Goal: Task Accomplishment & Management: Use online tool/utility

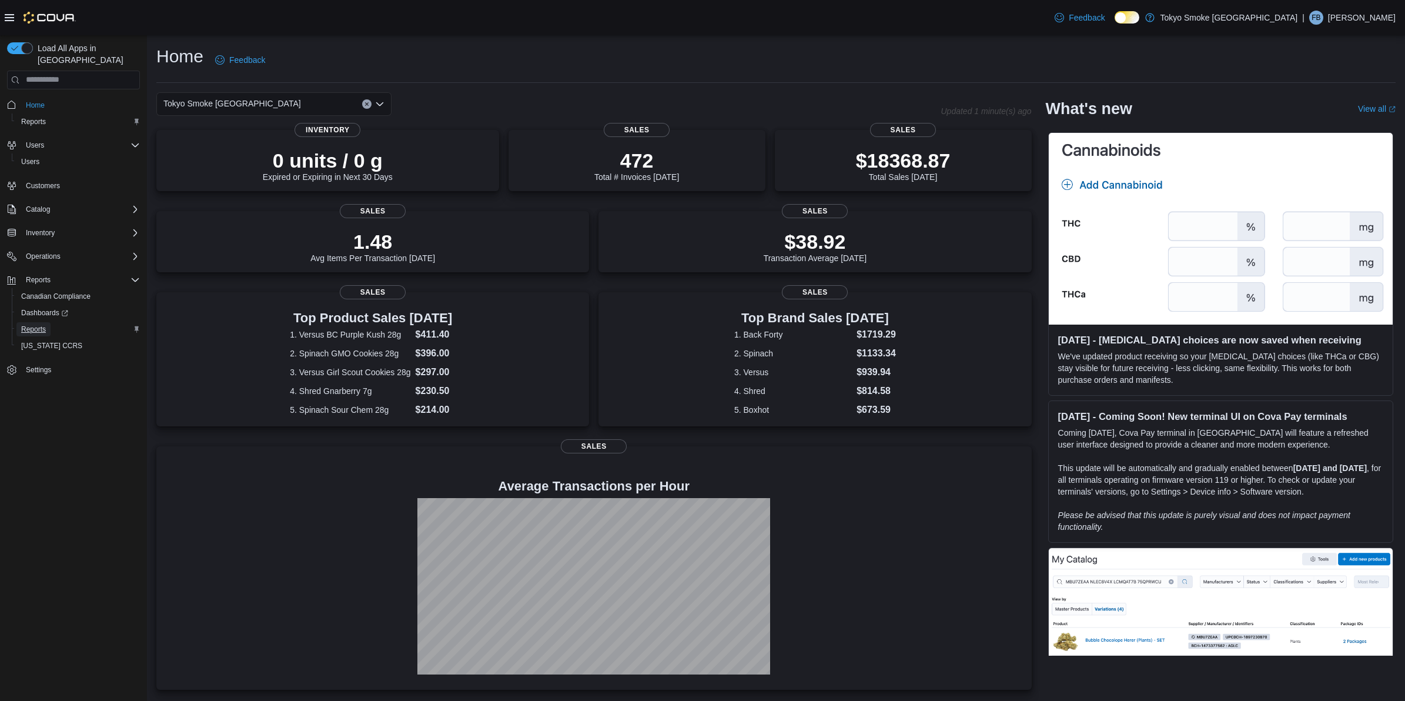
click at [38, 324] on span "Reports" at bounding box center [33, 328] width 25 height 9
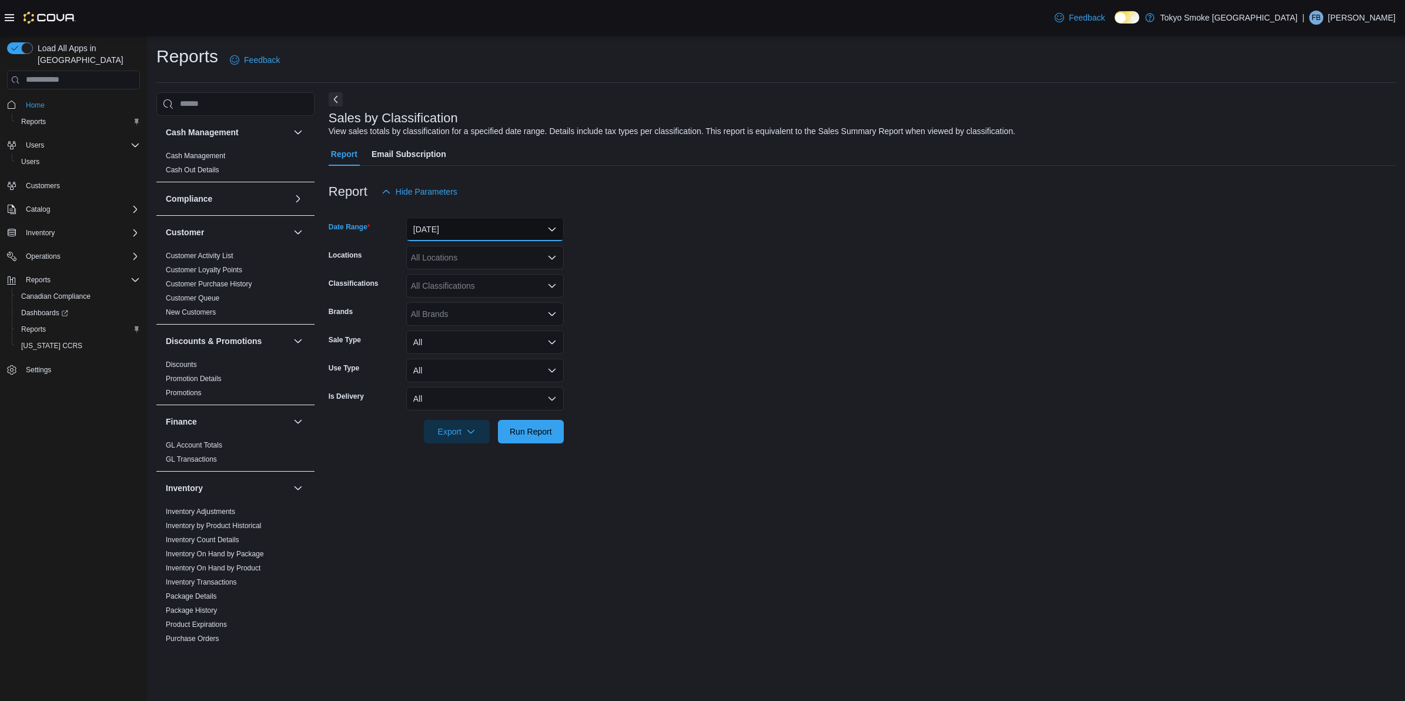
click at [451, 228] on button "Yesterday" at bounding box center [484, 229] width 157 height 24
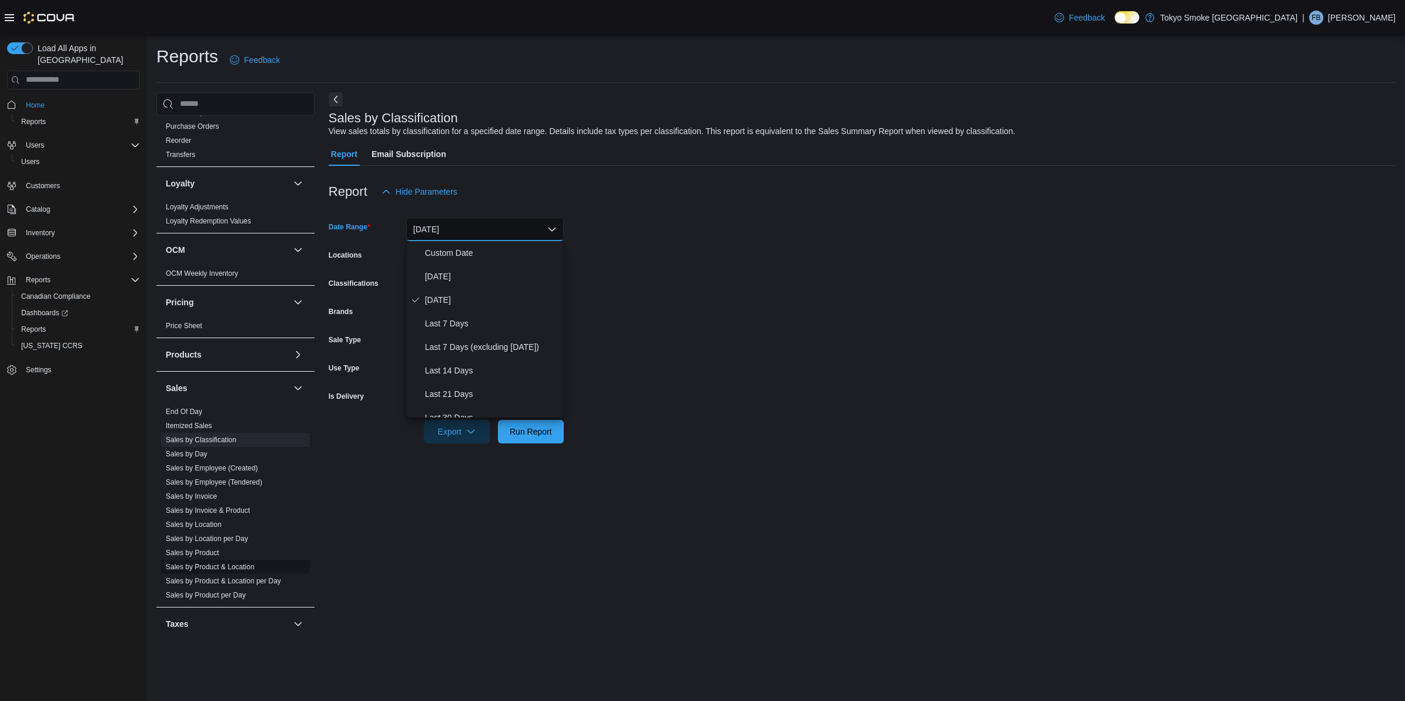
scroll to position [557, 0]
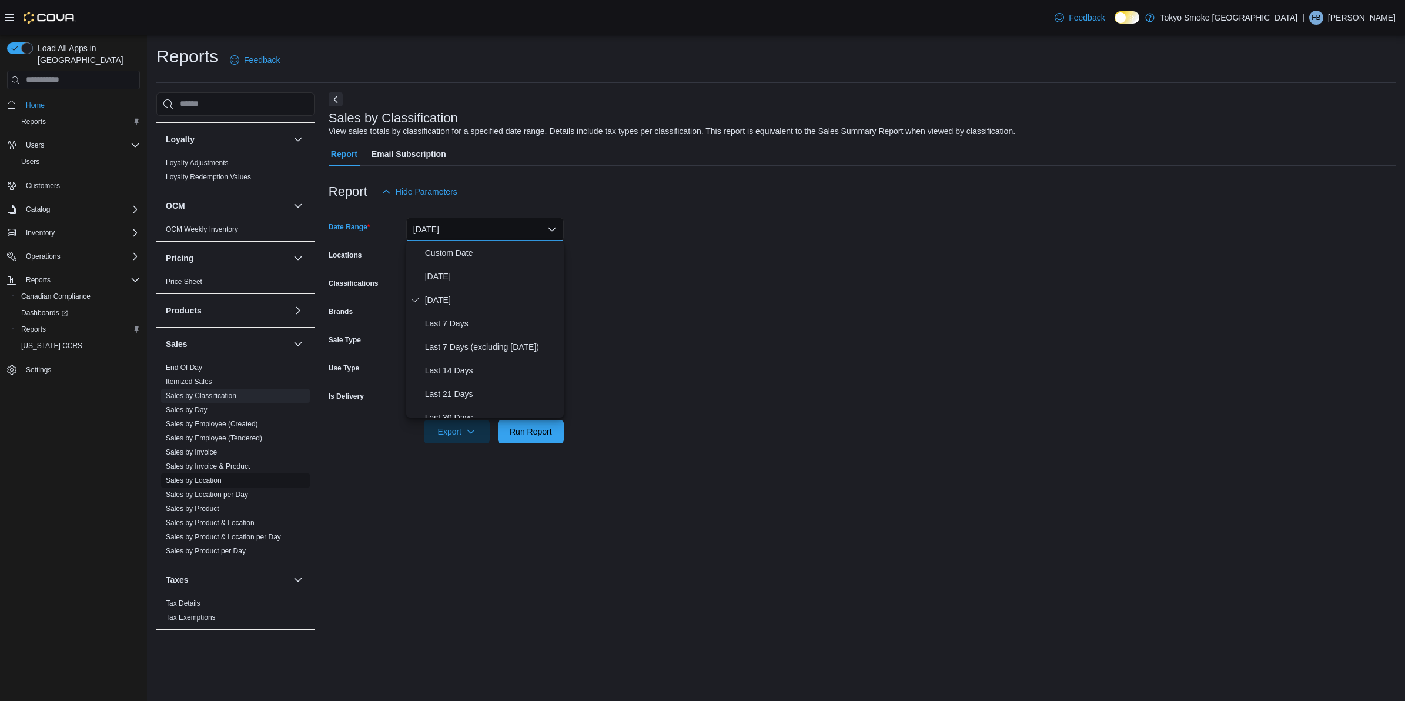
click at [219, 474] on span "Sales by Location" at bounding box center [235, 480] width 149 height 14
click at [464, 231] on button "Yesterday" at bounding box center [484, 229] width 157 height 24
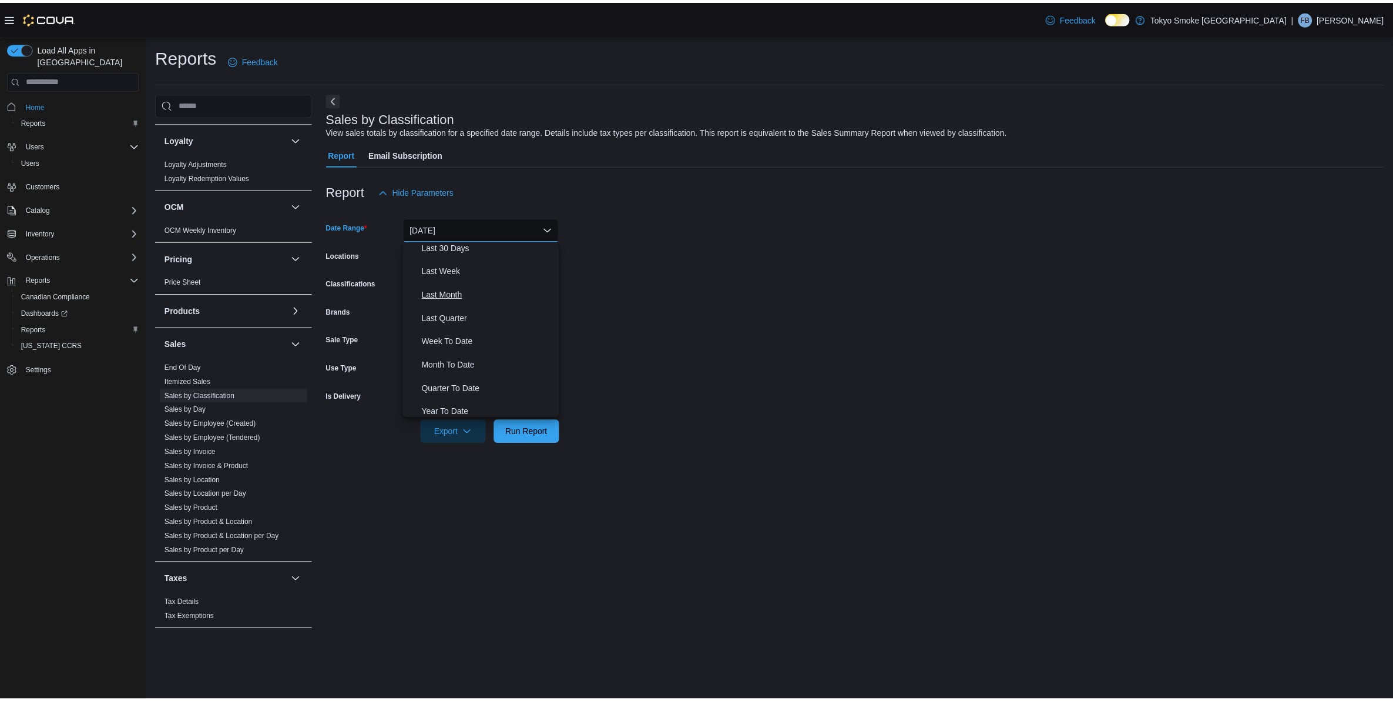
scroll to position [175, 0]
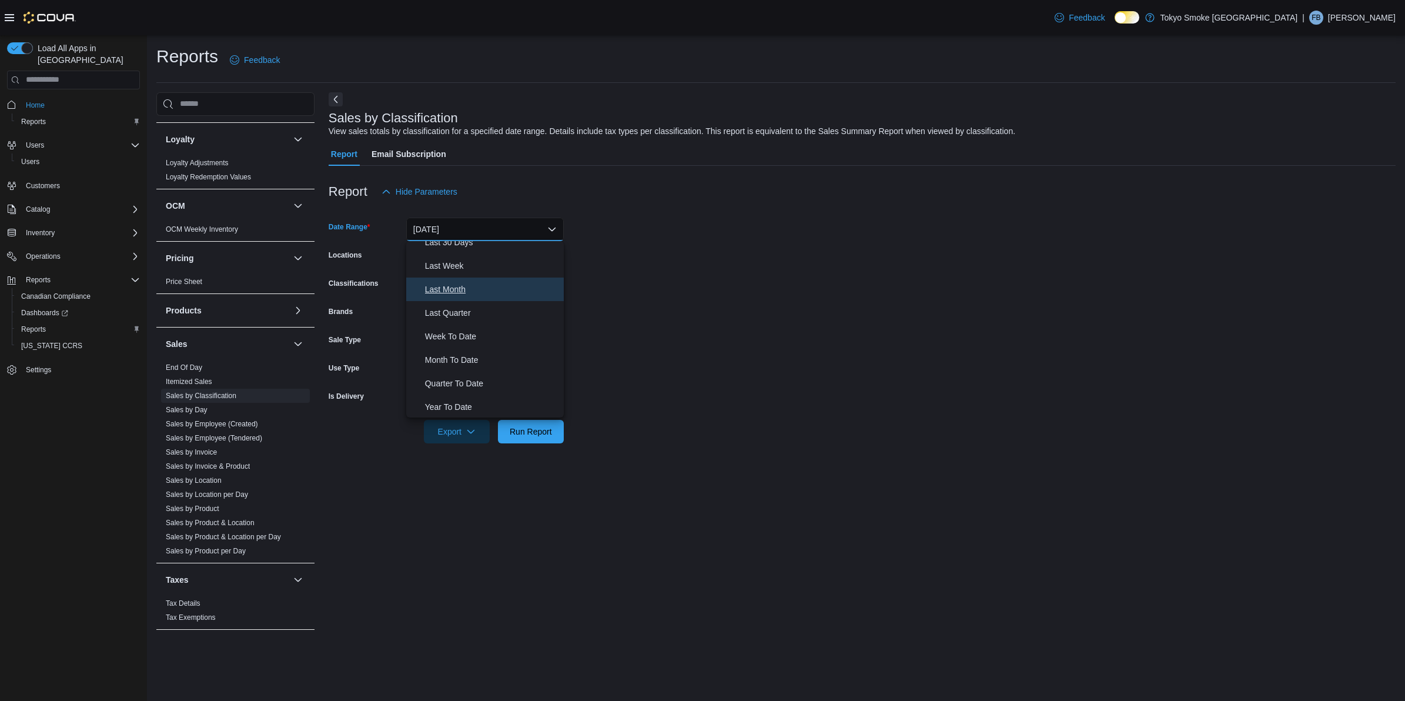
click at [455, 283] on span "Last Month" at bounding box center [492, 289] width 134 height 14
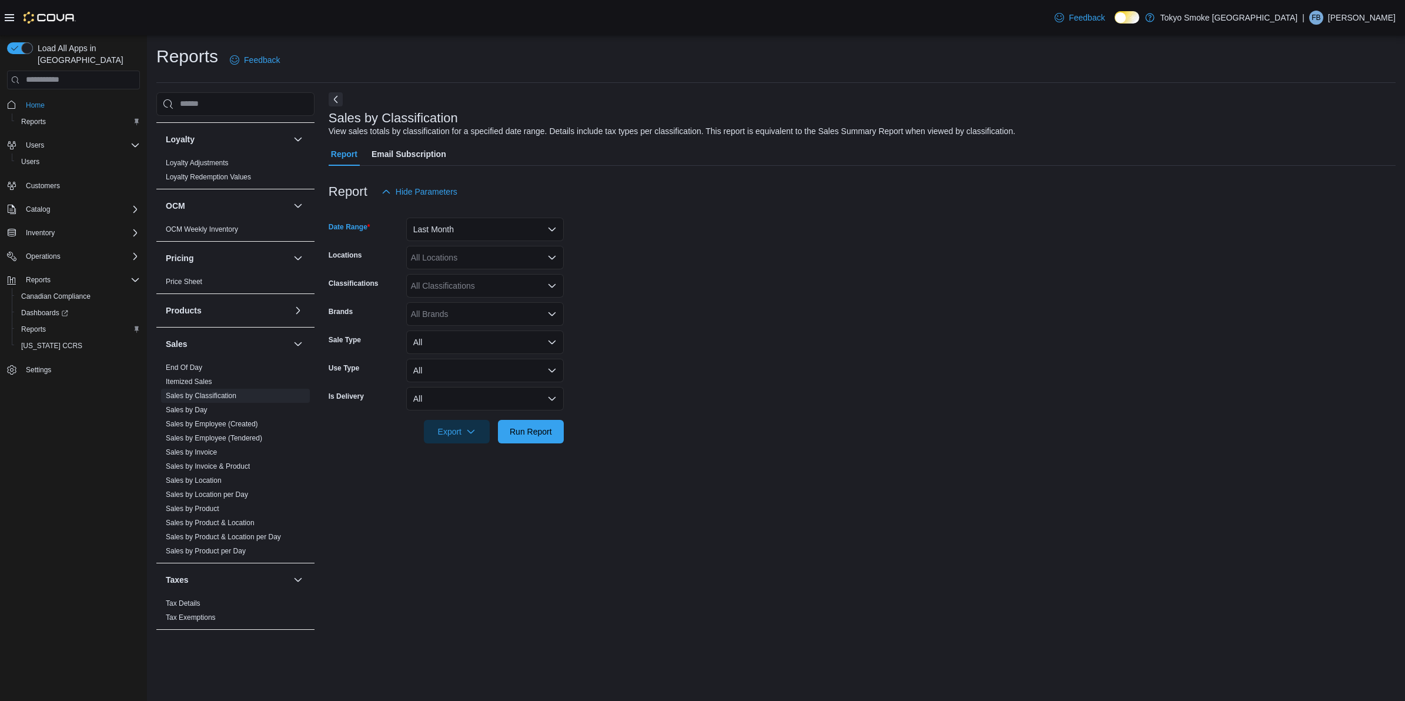
click at [456, 263] on div "All Locations" at bounding box center [484, 258] width 157 height 24
type input "****"
click at [478, 273] on span "London Byron Village" at bounding box center [507, 277] width 153 height 12
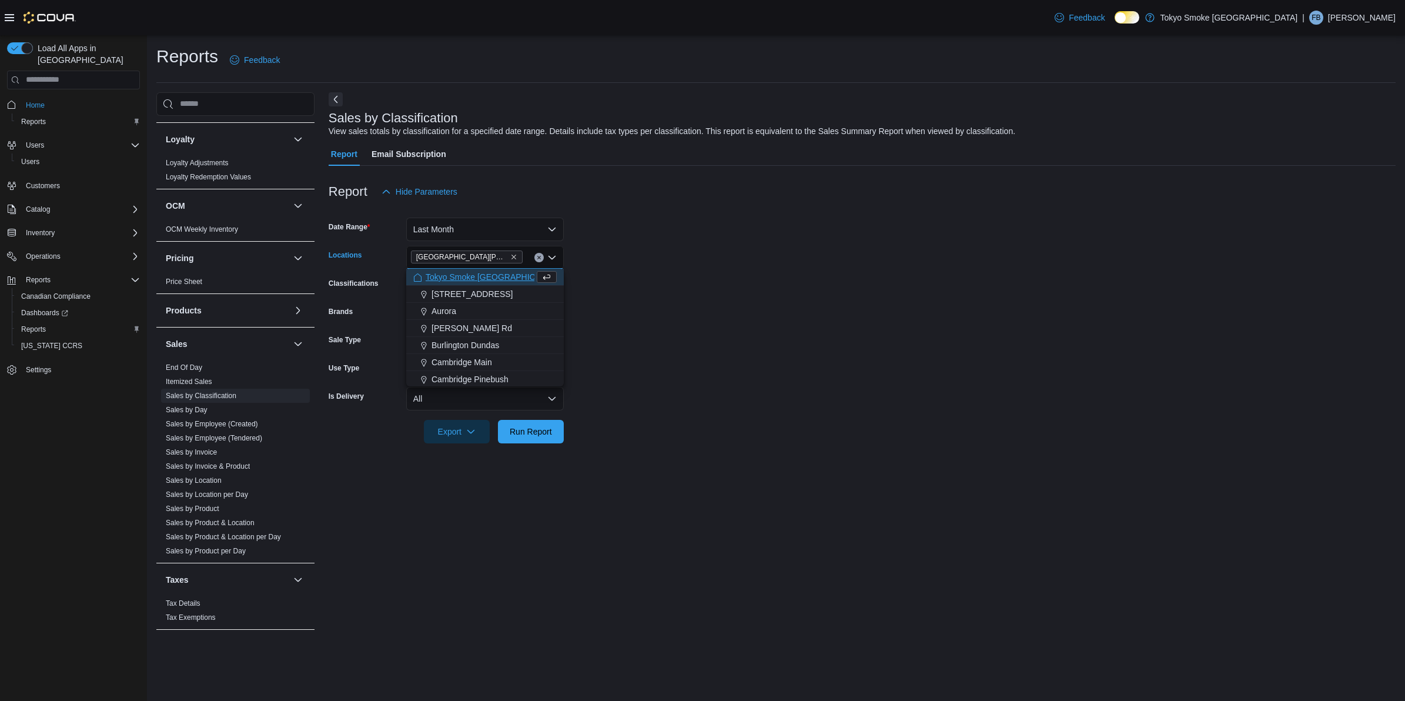
click at [617, 257] on form "Date Range Last Month Locations London Byron Village Combo box. Selected. Londo…" at bounding box center [862, 323] width 1067 height 240
click at [503, 286] on div "All Classifications" at bounding box center [484, 286] width 157 height 24
click at [722, 257] on form "Date Range Last Month Locations London Byron Village Classifications All Classi…" at bounding box center [862, 323] width 1067 height 240
click at [544, 429] on span "Run Report" at bounding box center [531, 431] width 42 height 12
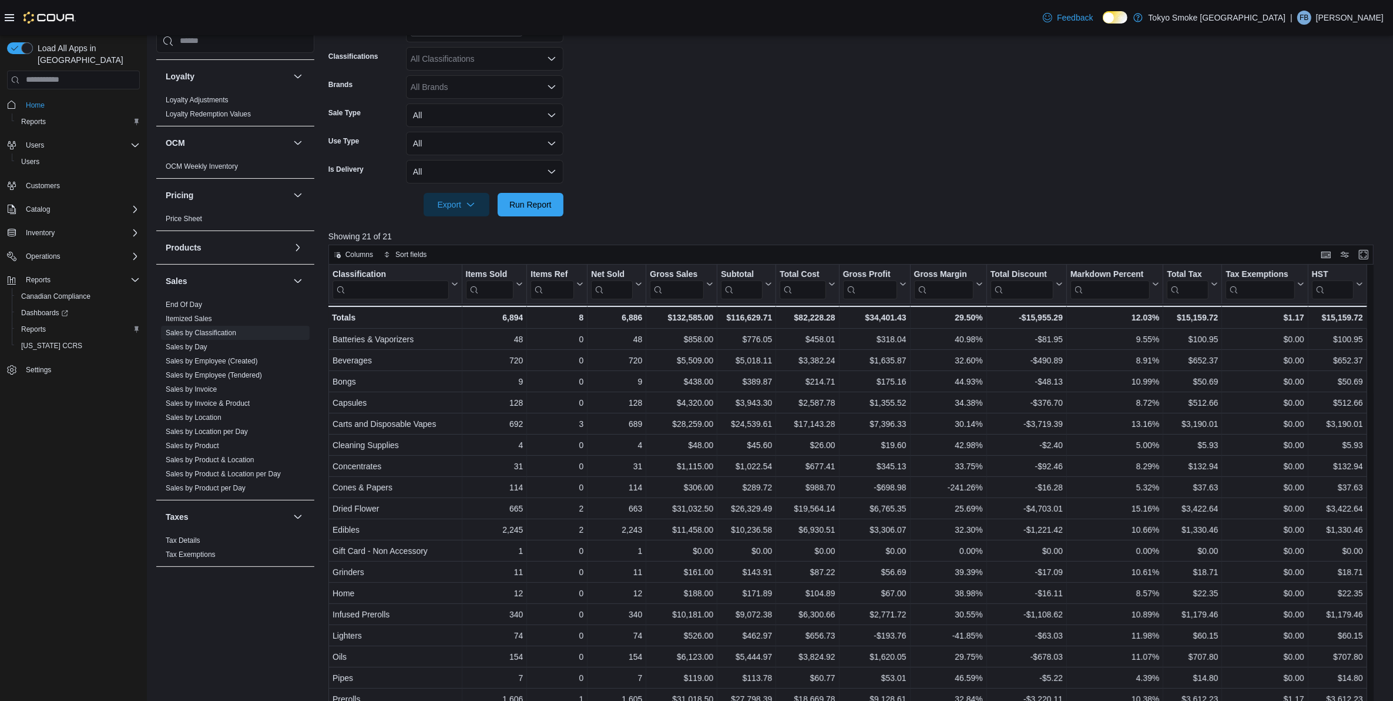
scroll to position [220, 0]
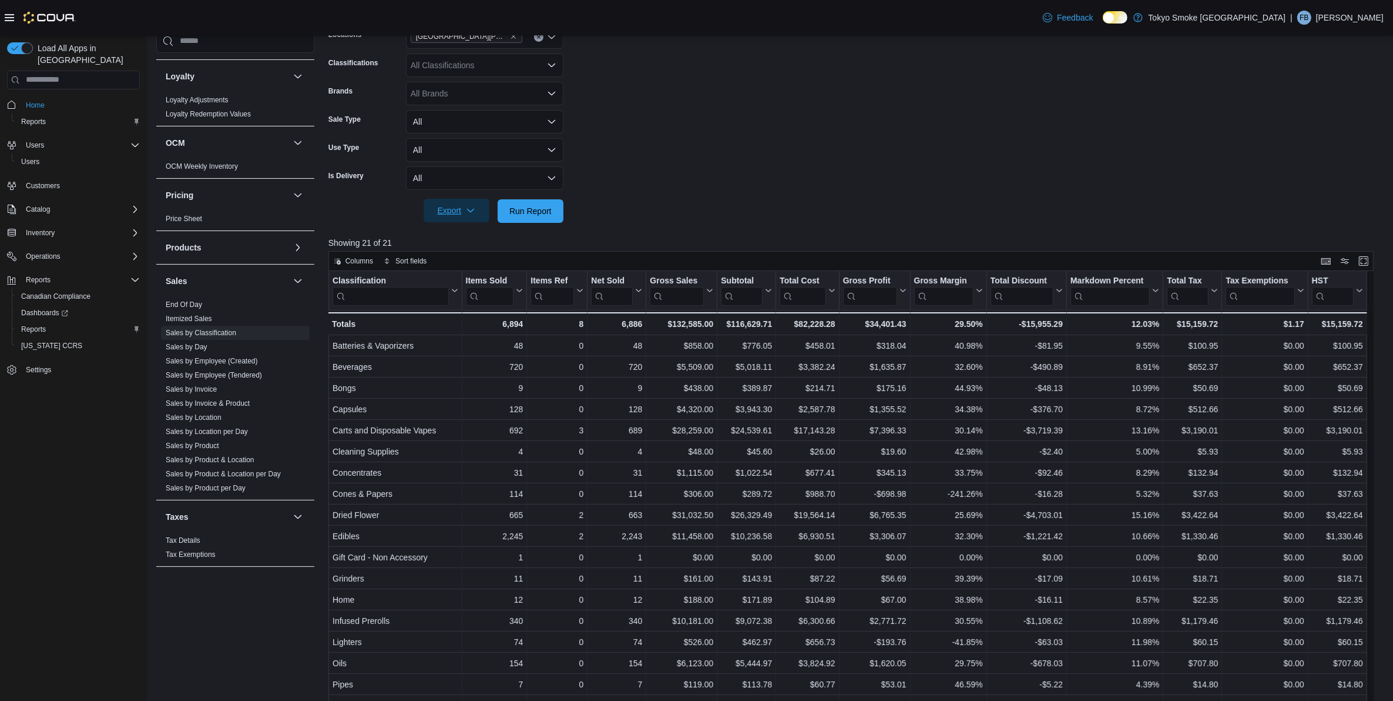
click at [474, 206] on icon "button" at bounding box center [470, 210] width 9 height 9
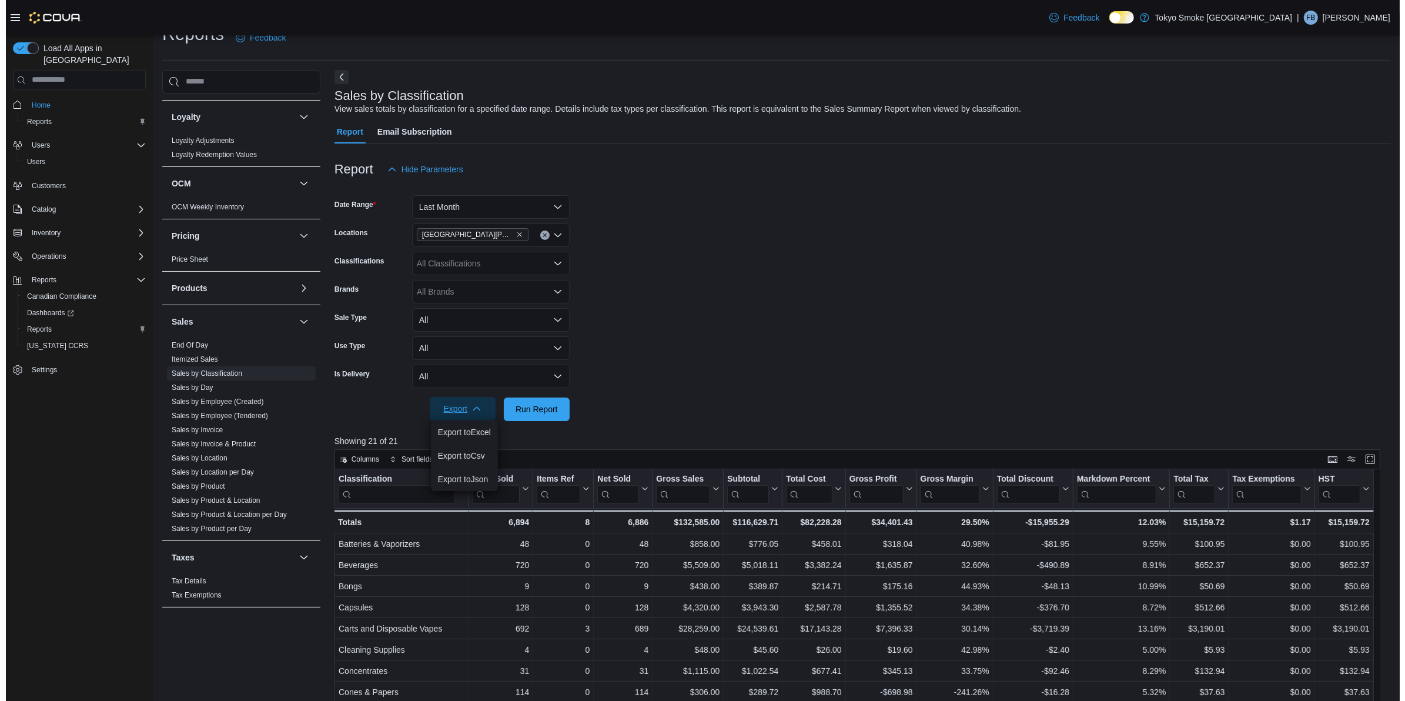
scroll to position [0, 0]
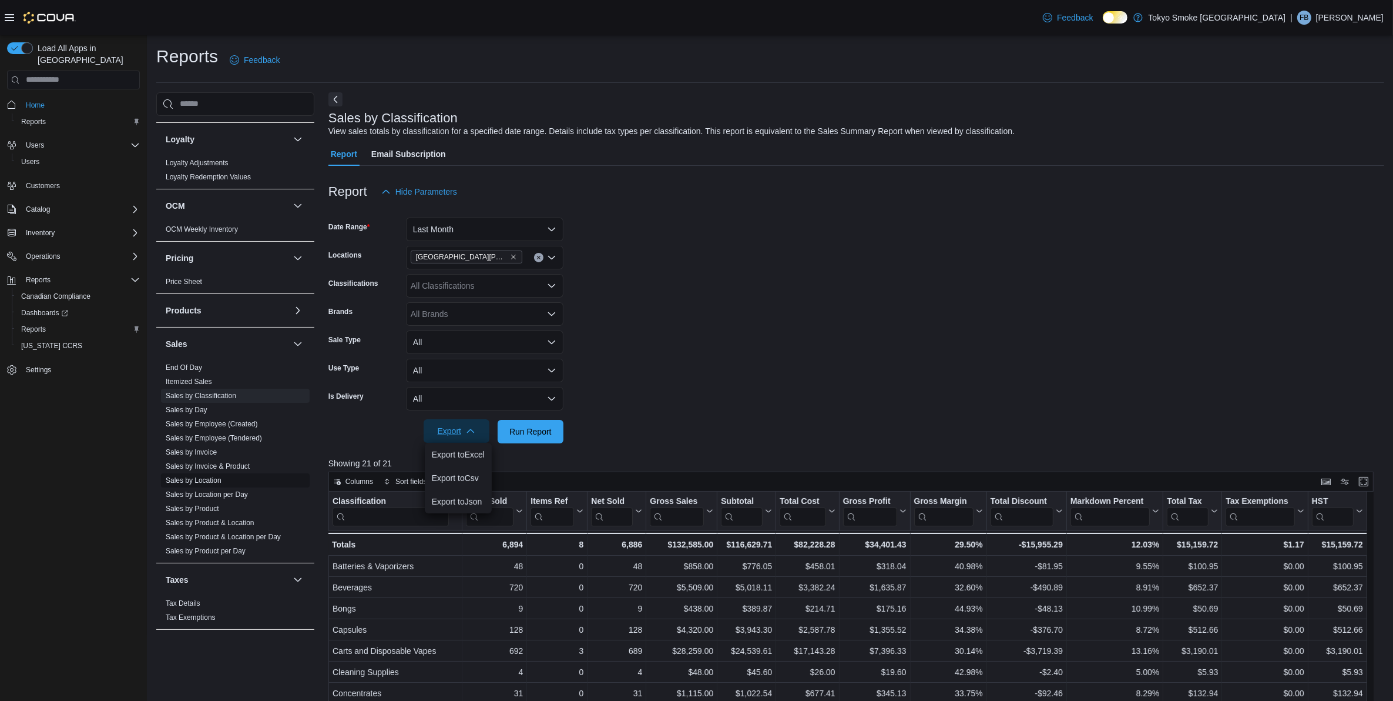
click at [203, 477] on link "Sales by Location" at bounding box center [194, 480] width 56 height 8
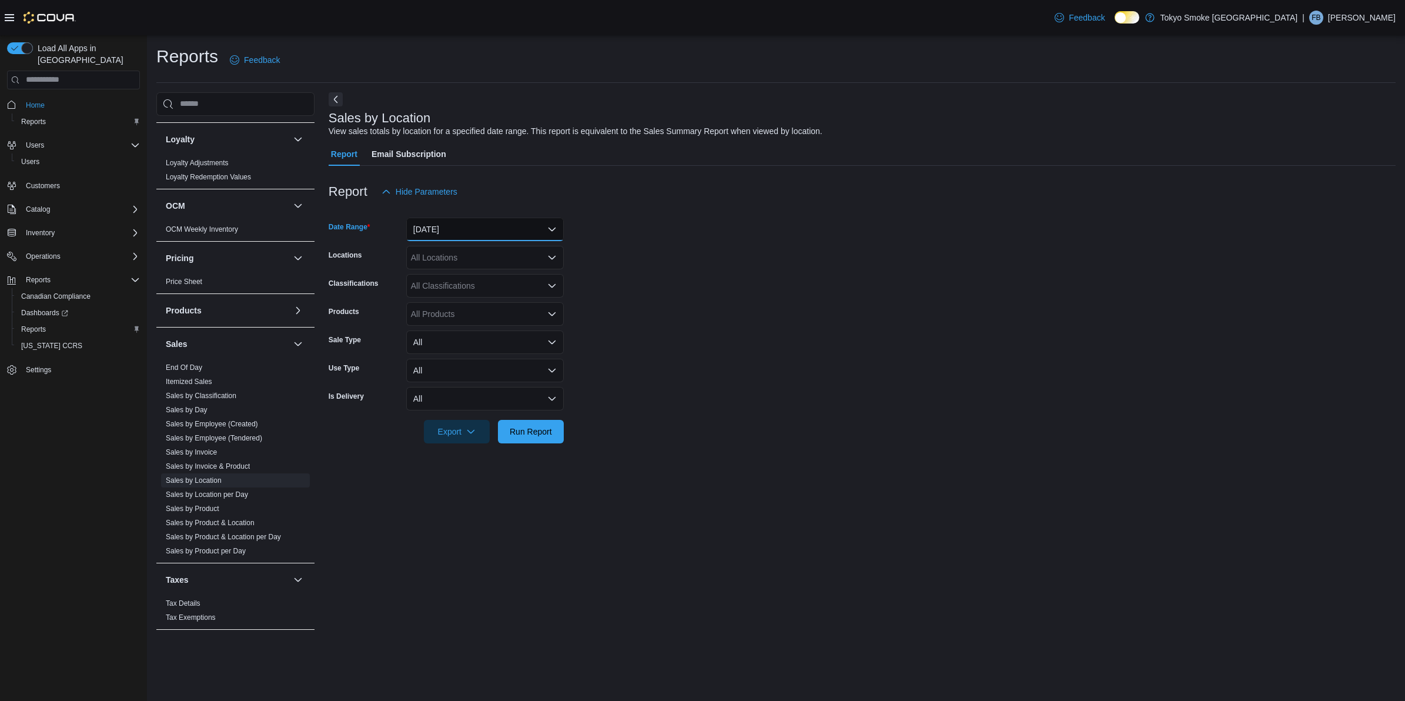
click at [480, 232] on button "Yesterday" at bounding box center [484, 229] width 157 height 24
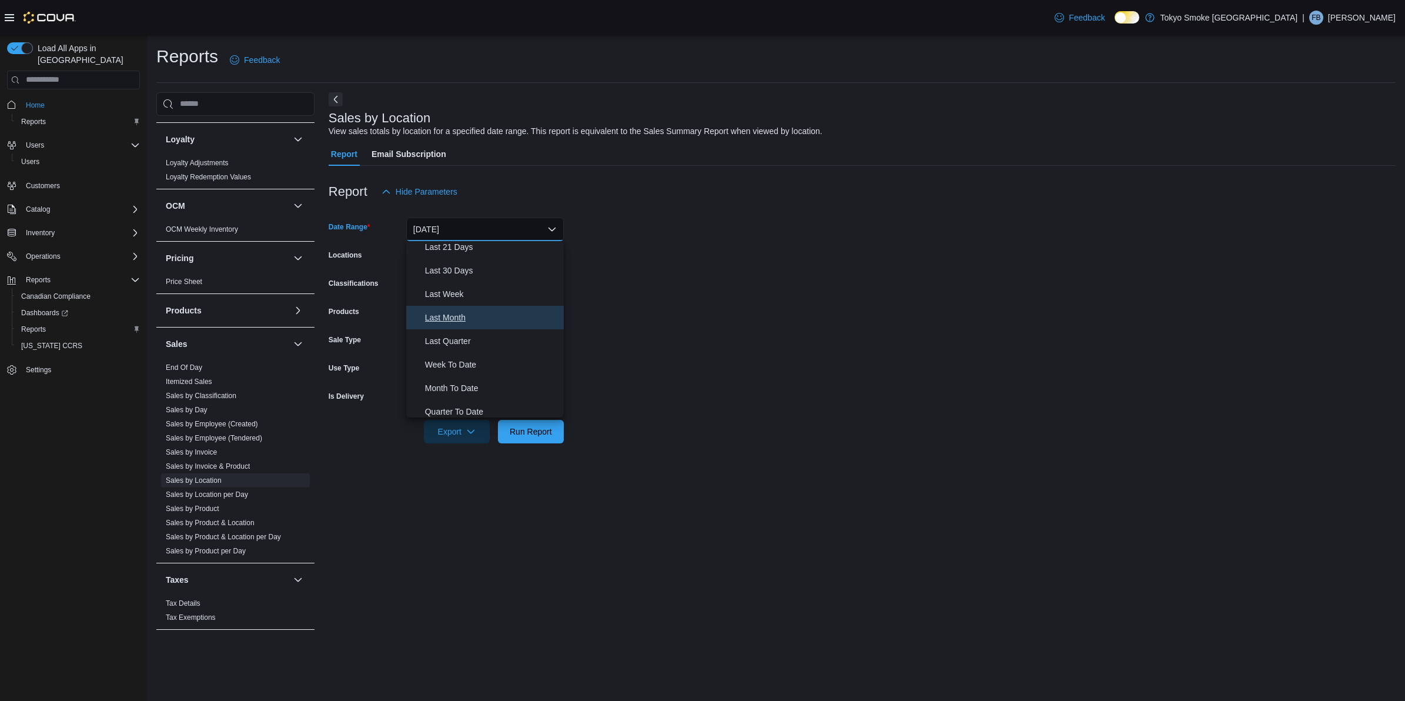
click at [461, 315] on span "Last Month" at bounding box center [492, 317] width 134 height 14
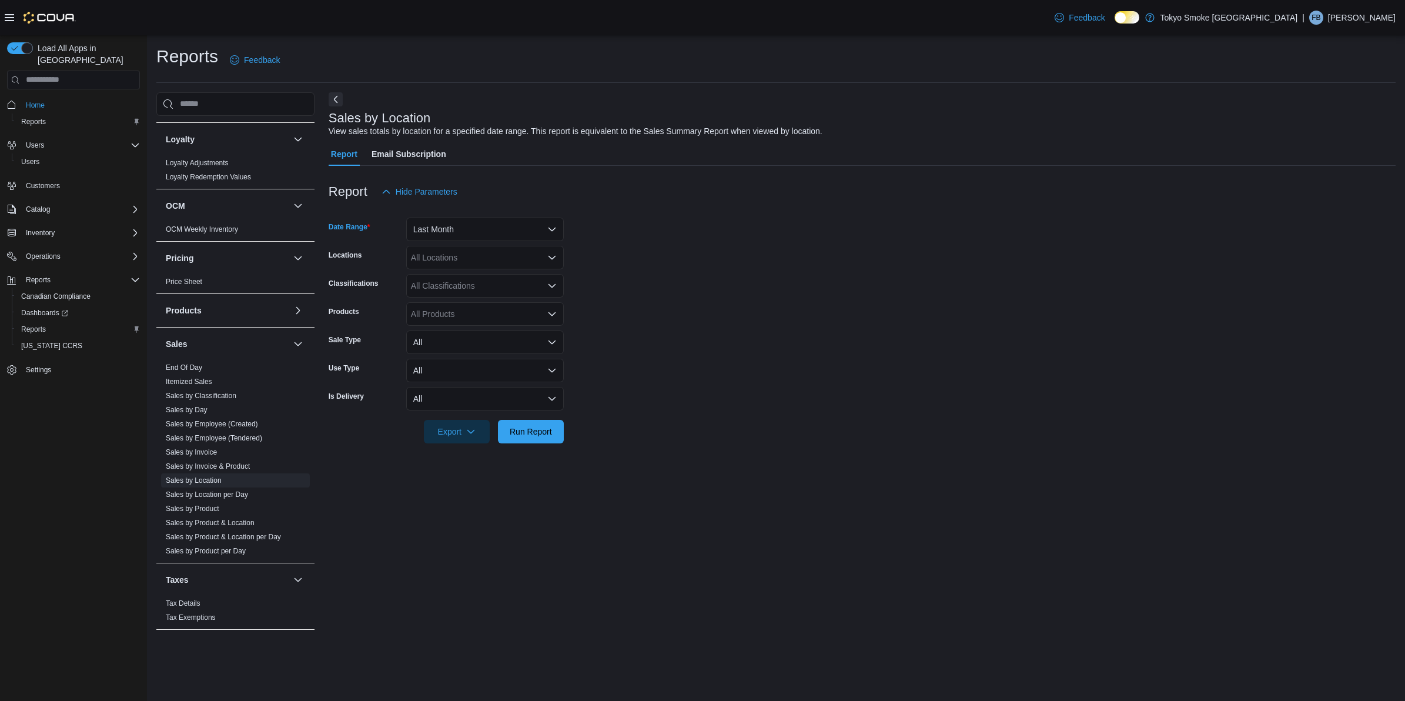
click at [468, 254] on div "All Locations" at bounding box center [484, 258] width 157 height 24
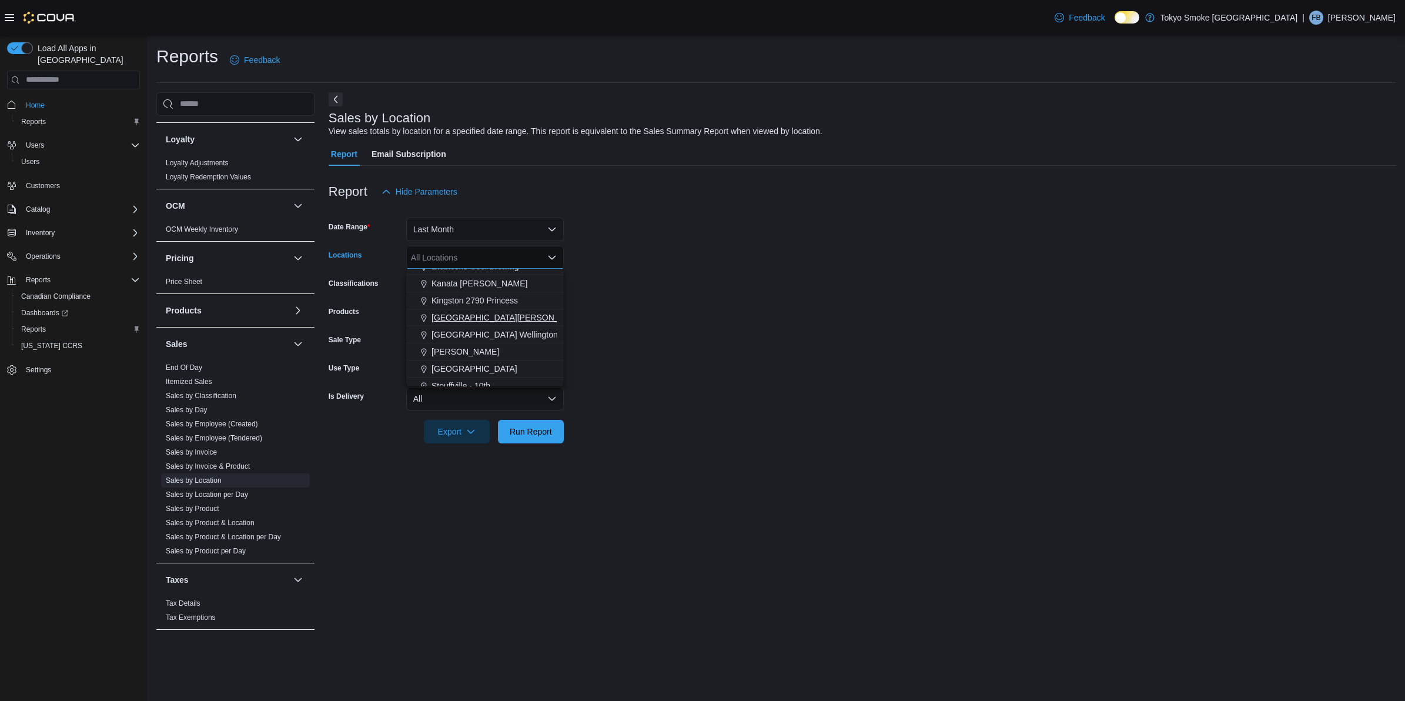
click at [475, 316] on span "London Byron Village" at bounding box center [507, 317] width 153 height 12
click at [741, 291] on form "Date Range Last Month Locations London Byron Village Combo box. Selected. Londo…" at bounding box center [862, 323] width 1067 height 240
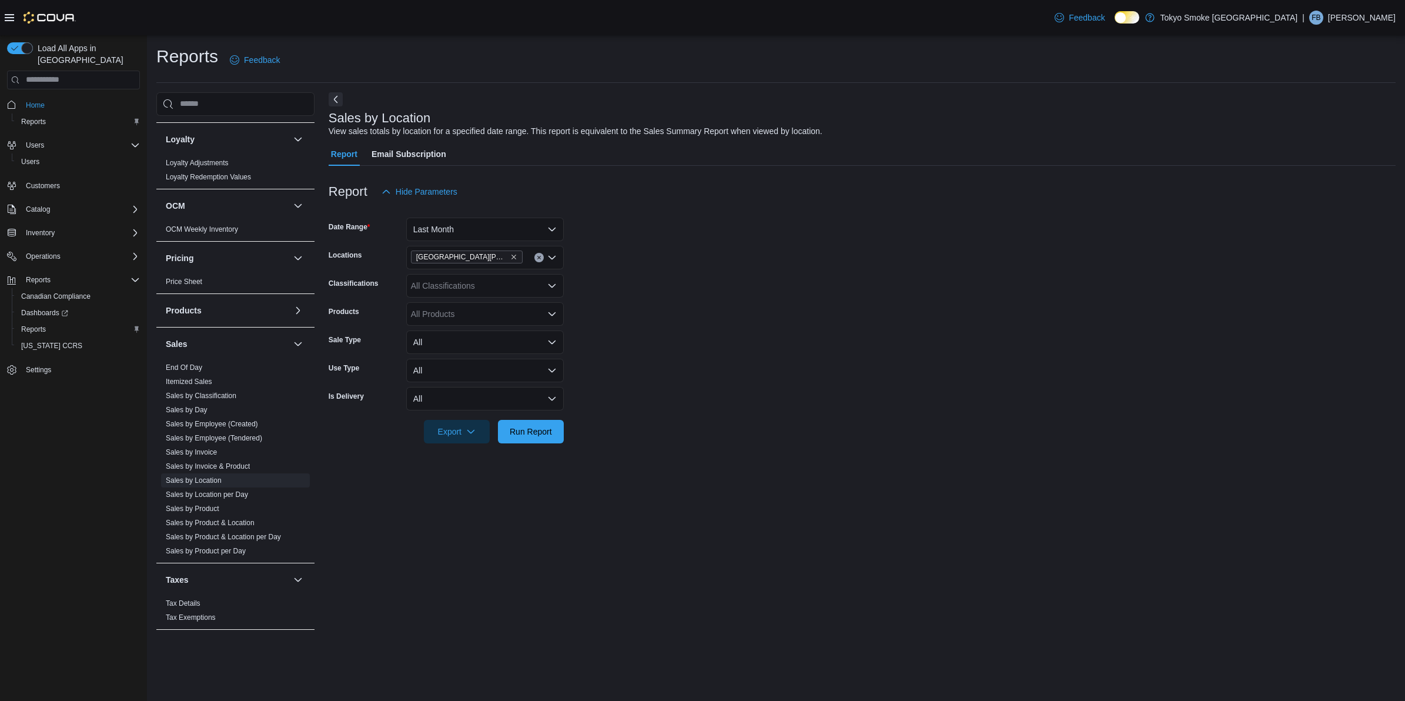
click at [536, 417] on div at bounding box center [862, 414] width 1067 height 9
click at [529, 429] on span "Run Report" at bounding box center [531, 431] width 42 height 12
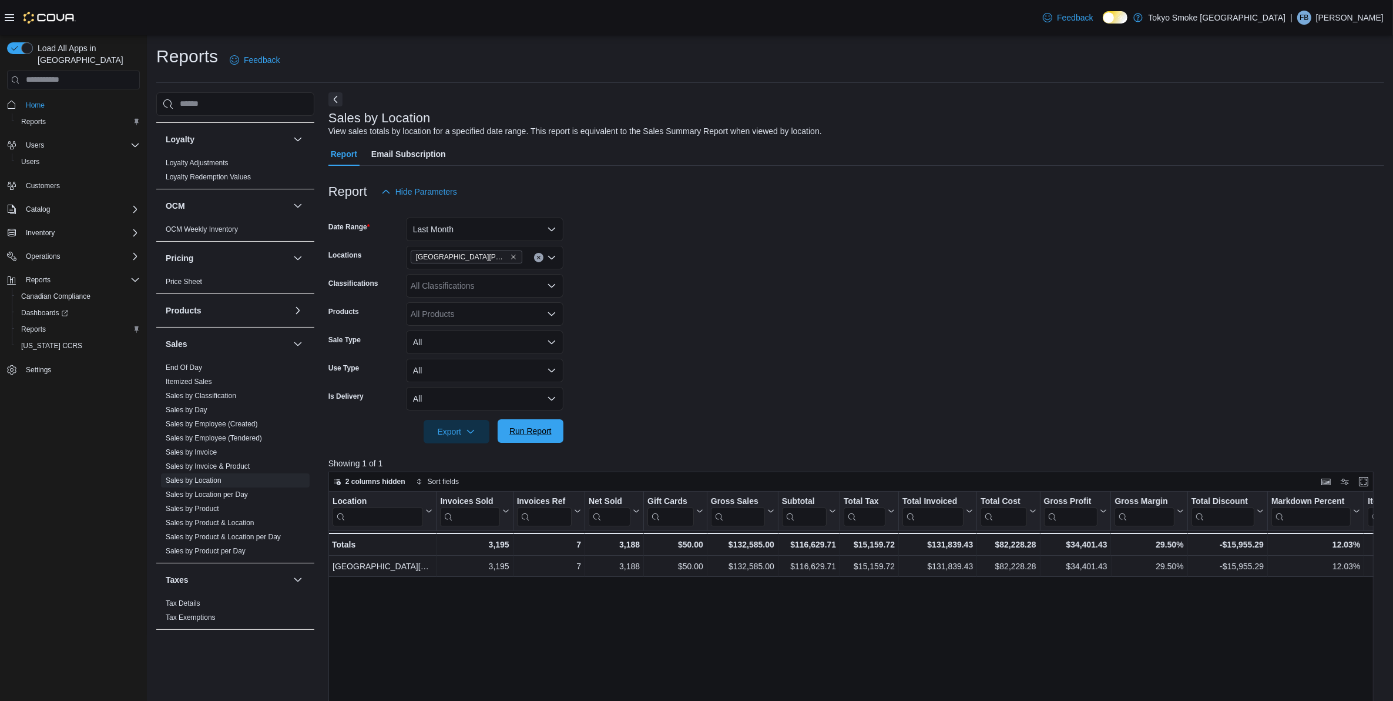
click at [512, 435] on span "Run Report" at bounding box center [531, 431] width 42 height 12
click at [465, 437] on span "Export" at bounding box center [457, 431] width 52 height 24
click at [460, 454] on span "Export to Excel" at bounding box center [458, 454] width 53 height 9
click at [897, 327] on form "Date Range Last Month Locations London Byron Village Classifications All Classi…" at bounding box center [857, 323] width 1056 height 240
click at [471, 433] on icon "button" at bounding box center [470, 430] width 9 height 9
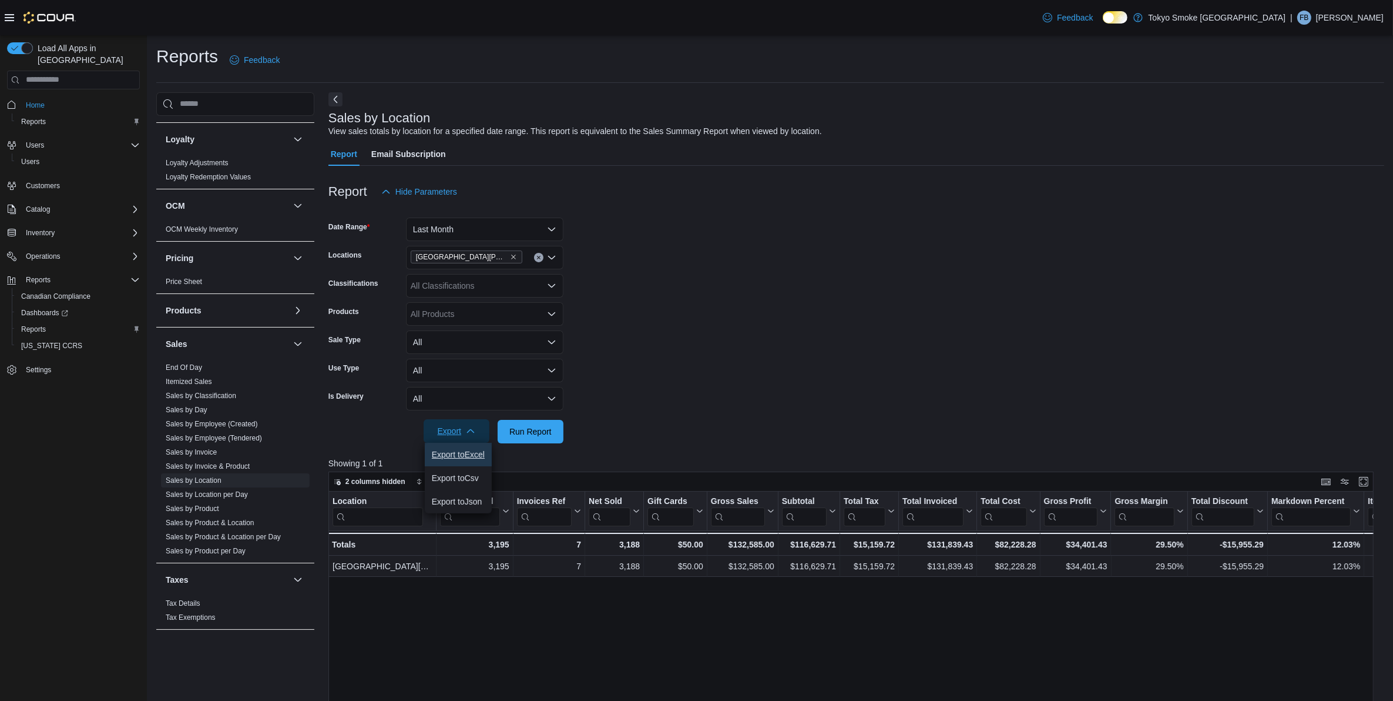
click at [465, 454] on span "Export to Excel" at bounding box center [458, 454] width 53 height 9
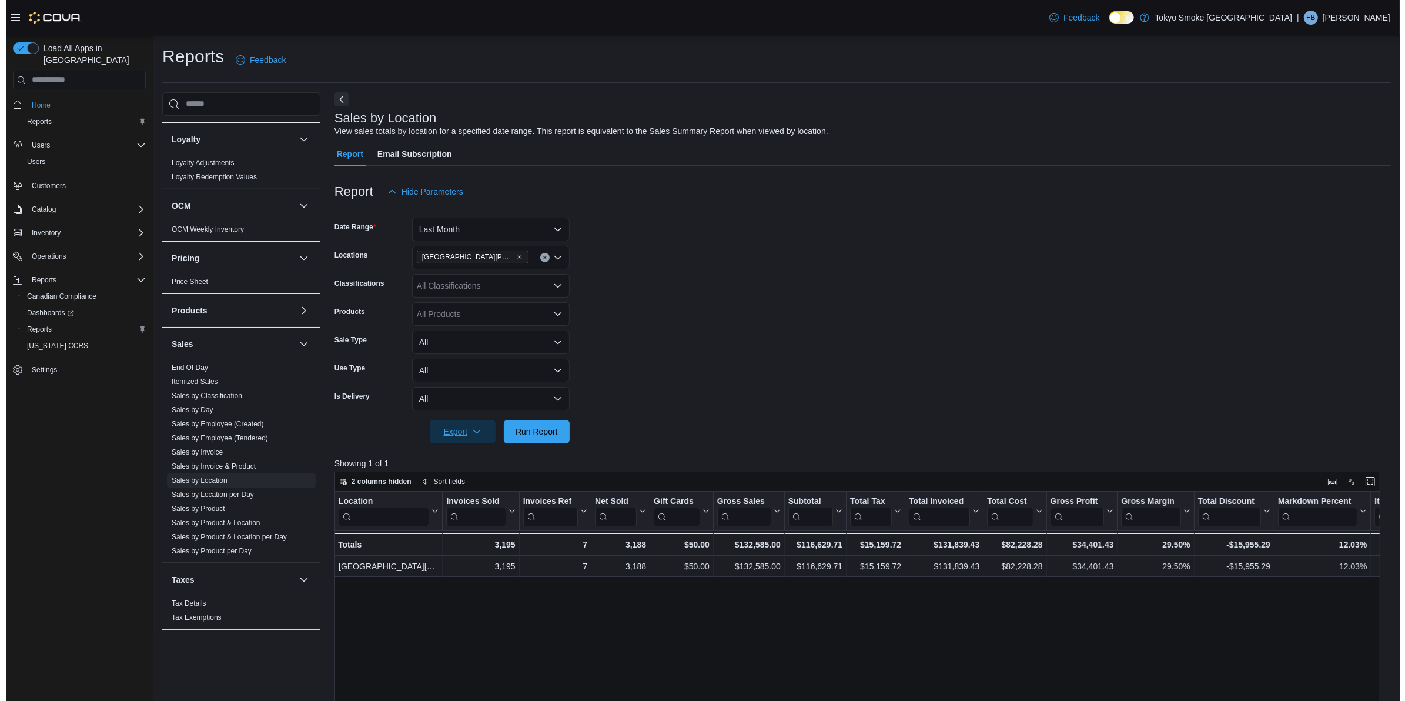
scroll to position [554, 0]
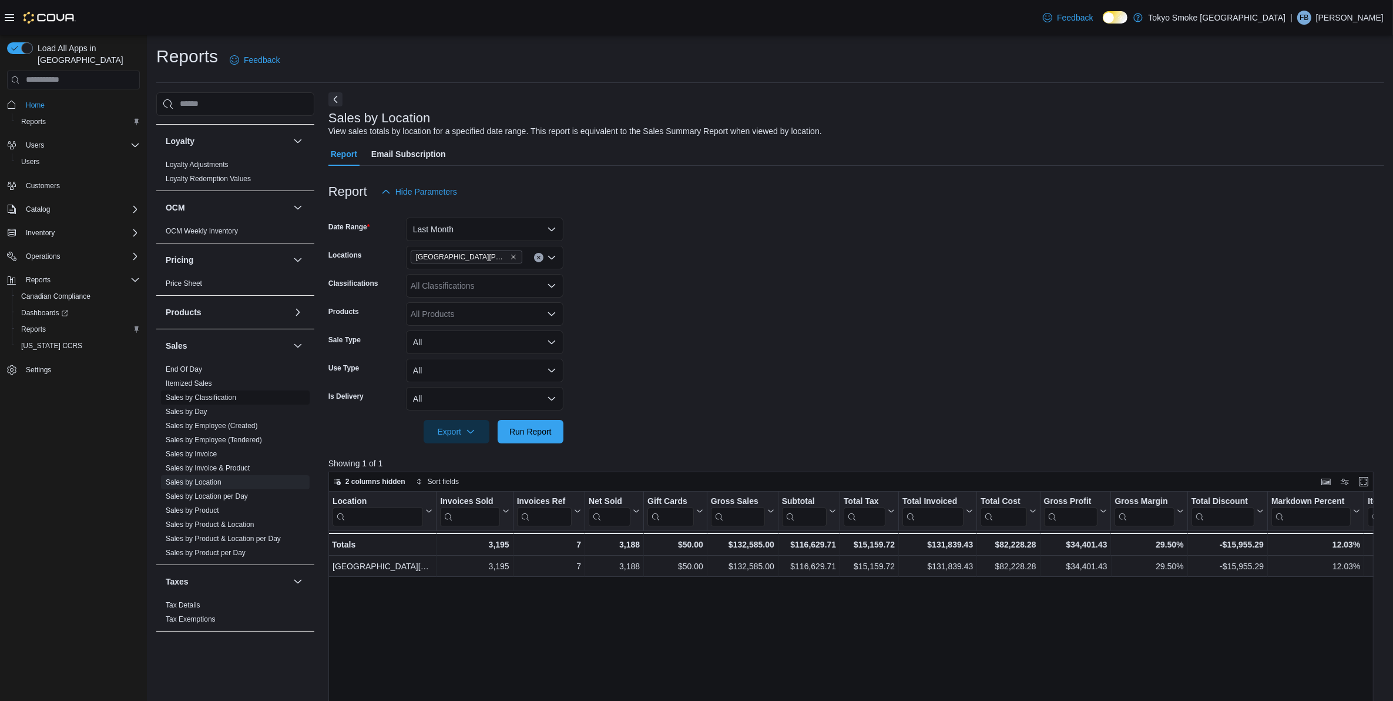
click at [177, 403] on span "Sales by Classification" at bounding box center [235, 397] width 149 height 14
click at [186, 413] on link "Sales by Day" at bounding box center [187, 411] width 42 height 8
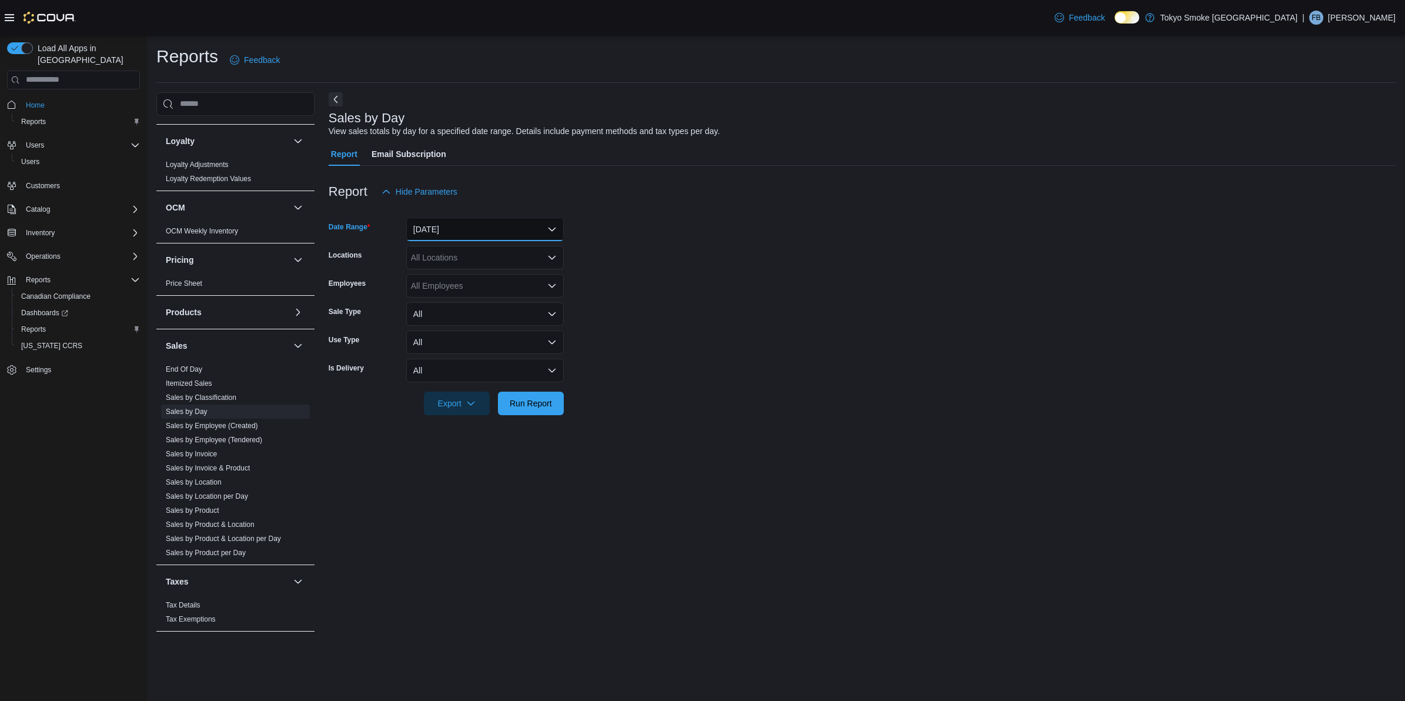
click at [497, 227] on button "Yesterday" at bounding box center [484, 229] width 157 height 24
click at [839, 297] on form "Date Range Yesterday Locations All Locations Employees All Employees Sale Type …" at bounding box center [862, 309] width 1067 height 212
click at [451, 234] on button "Yesterday" at bounding box center [484, 229] width 157 height 24
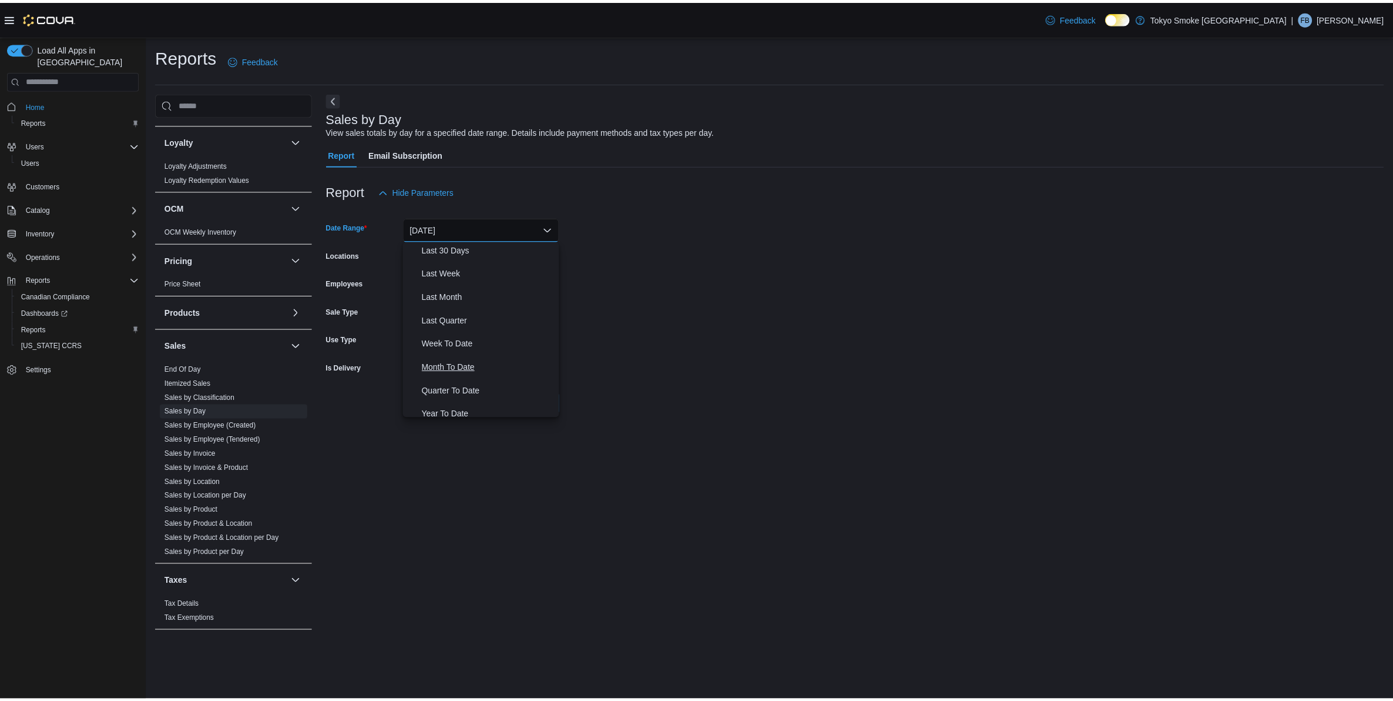
scroll to position [175, 0]
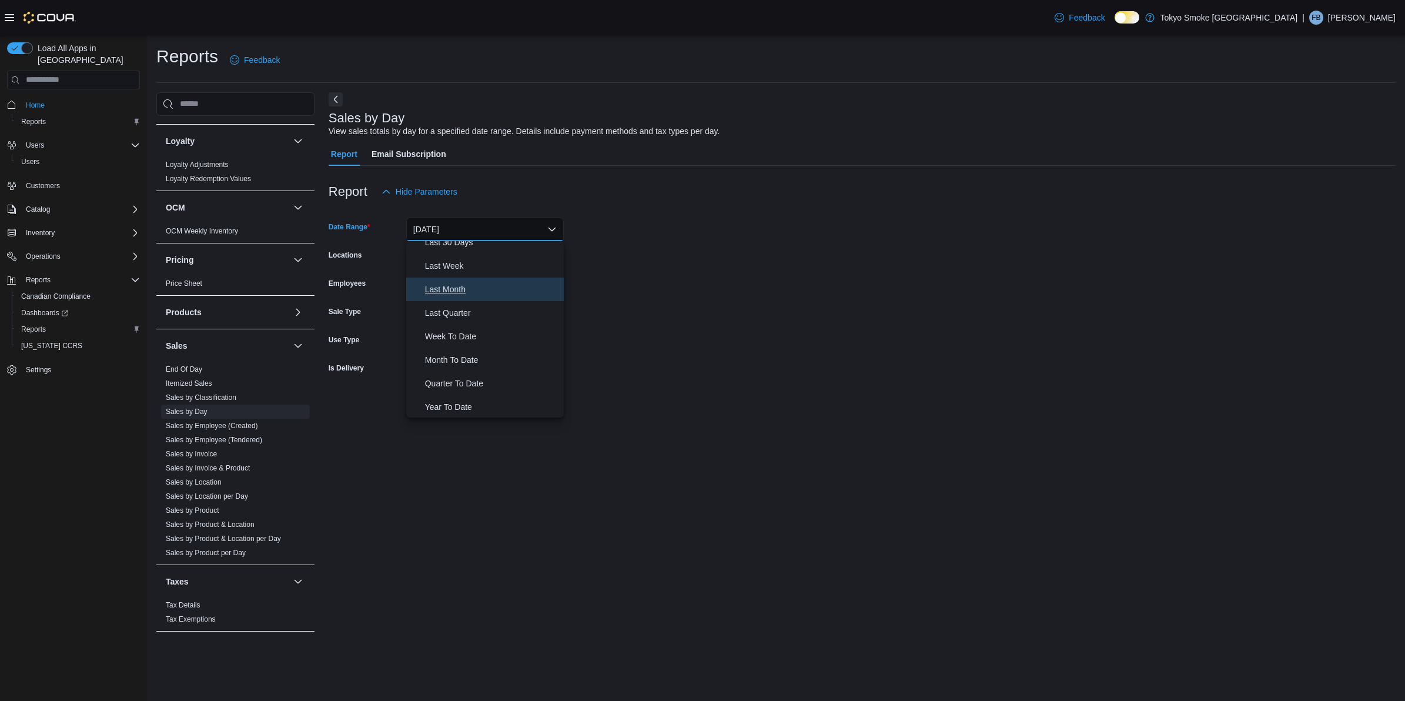
click at [451, 286] on span "Last Month" at bounding box center [492, 289] width 134 height 14
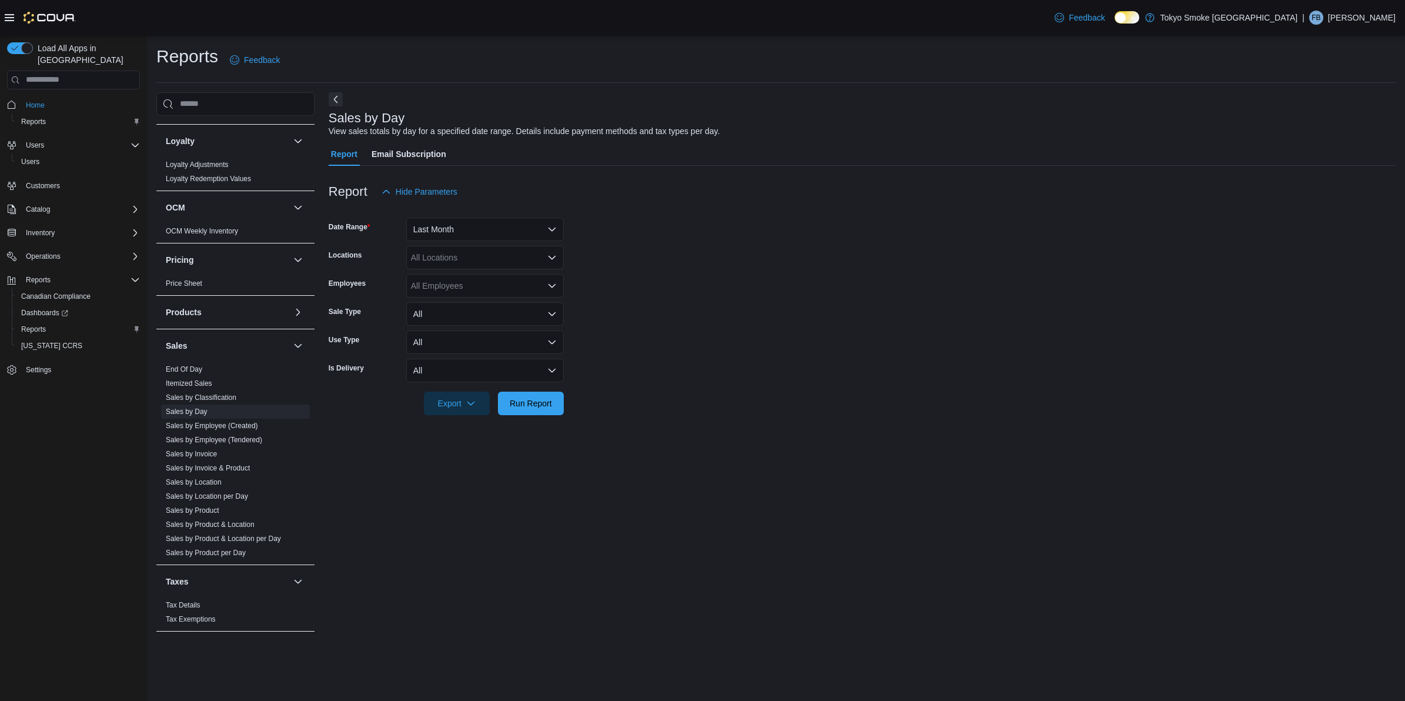
click at [450, 250] on div "All Locations" at bounding box center [484, 258] width 157 height 24
type input "***"
drag, startPoint x: 457, startPoint y: 275, endPoint x: 362, endPoint y: 294, distance: 97.0
click at [458, 275] on span "London Byron Village" at bounding box center [507, 277] width 153 height 12
click at [832, 495] on div "Sales by Day View sales totals by day for a specified date range. Details inclu…" at bounding box center [862, 366] width 1067 height 549
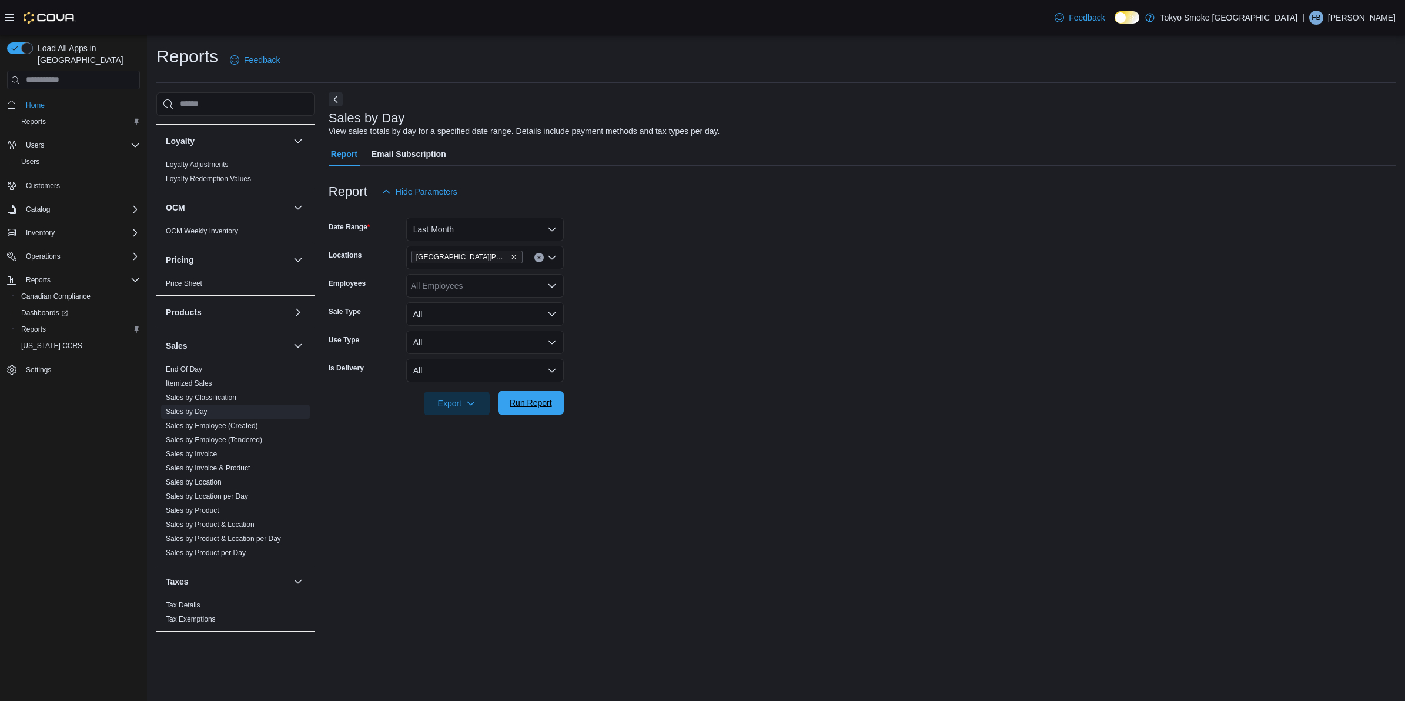
click at [530, 397] on span "Run Report" at bounding box center [531, 403] width 42 height 12
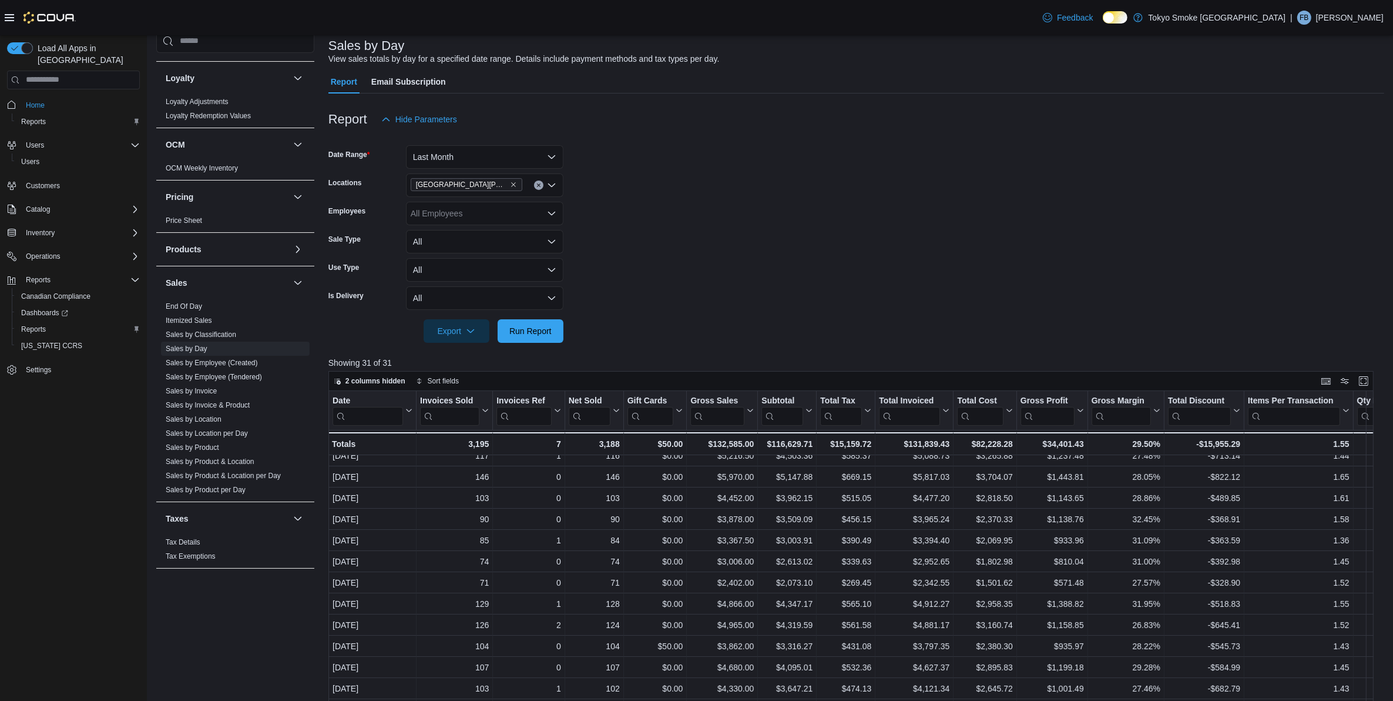
scroll to position [73, 0]
click at [443, 331] on span "Export" at bounding box center [457, 329] width 52 height 24
click at [451, 356] on span "Export to Excel" at bounding box center [458, 352] width 53 height 9
